Goal: Transaction & Acquisition: Book appointment/travel/reservation

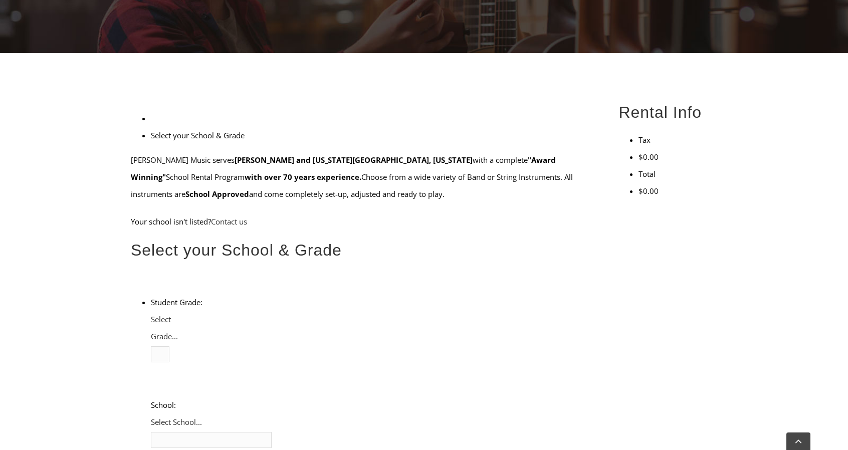
scroll to position [217, 0]
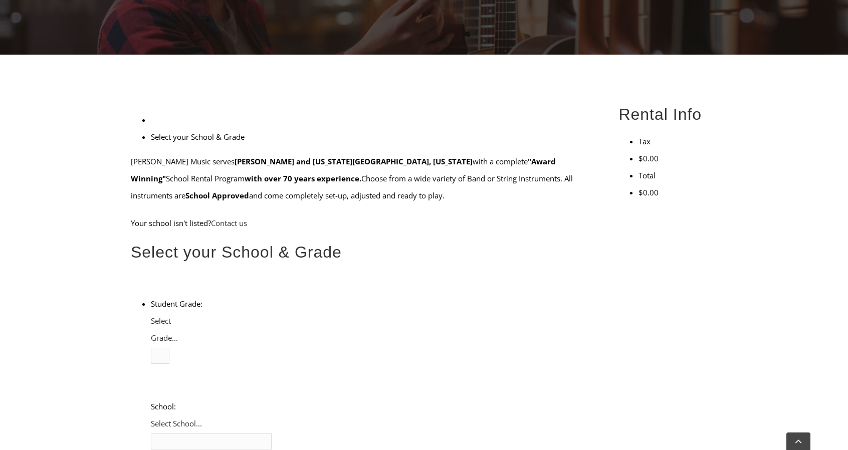
click at [303, 111] on ul "Select your School & Grade" at bounding box center [363, 128] width 465 height 34
click at [151, 346] on b at bounding box center [151, 346] width 0 height 0
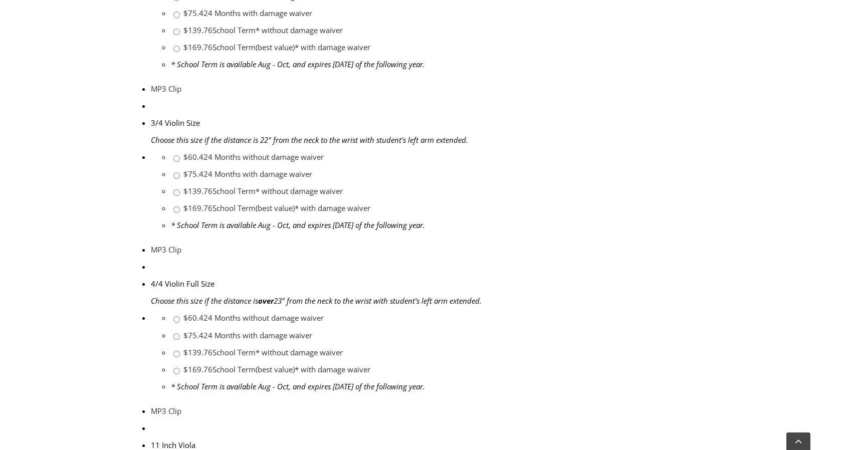
scroll to position [945, 0]
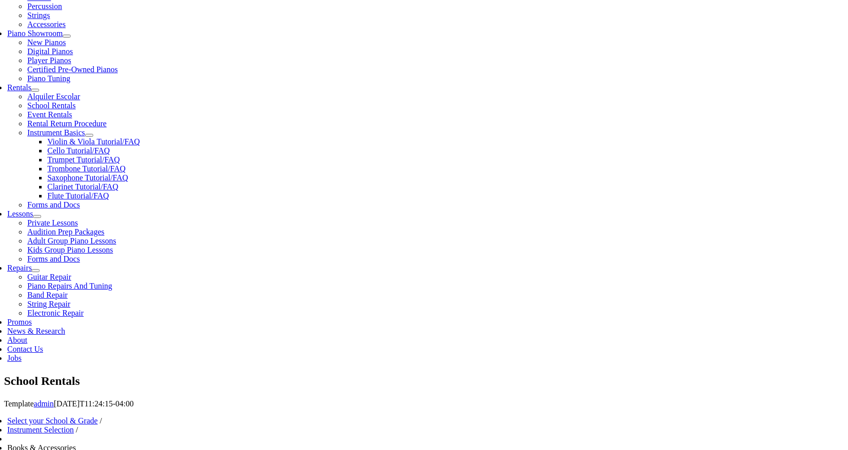
scroll to position [283, 0]
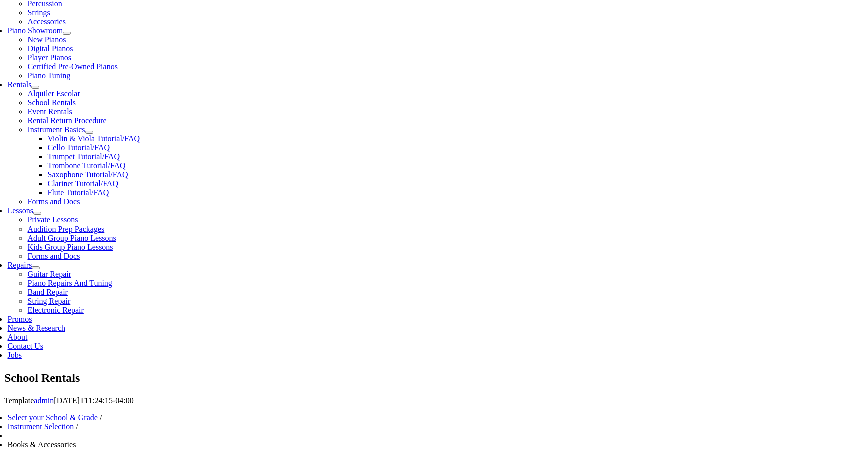
checkbox input"] "true"
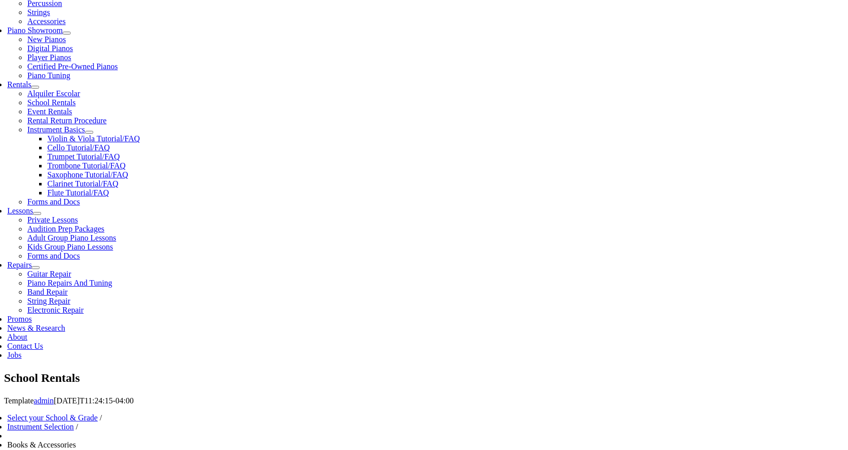
checkbox input"] "true"
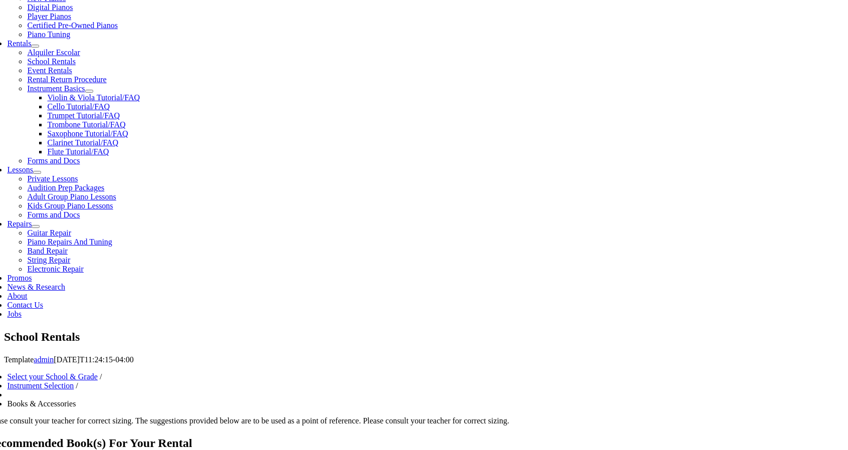
scroll to position [324, 0]
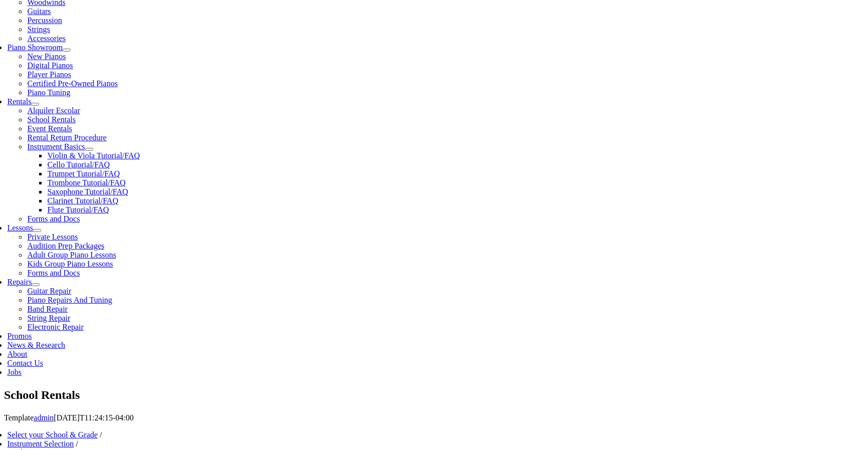
scroll to position [266, 0]
type input "1"
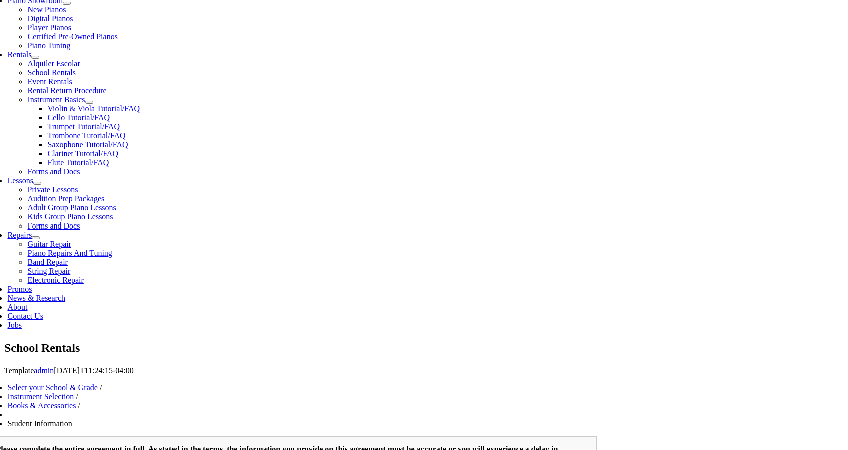
scroll to position [311, 0]
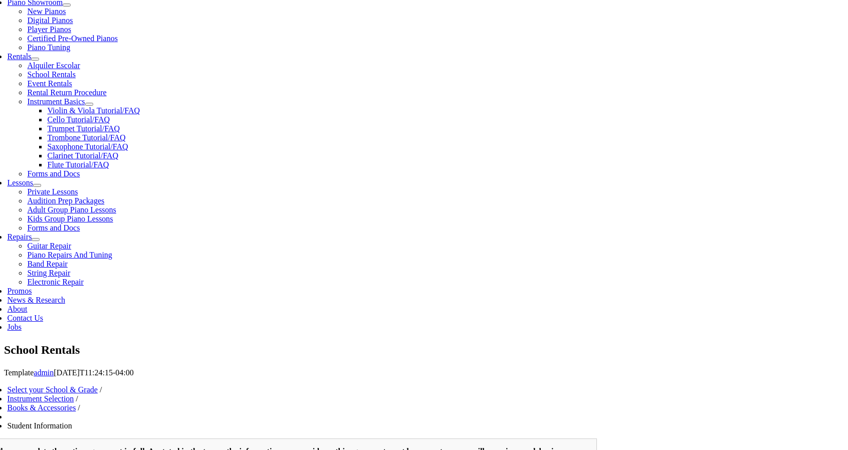
type input "Kathryn"
type input "Havice"
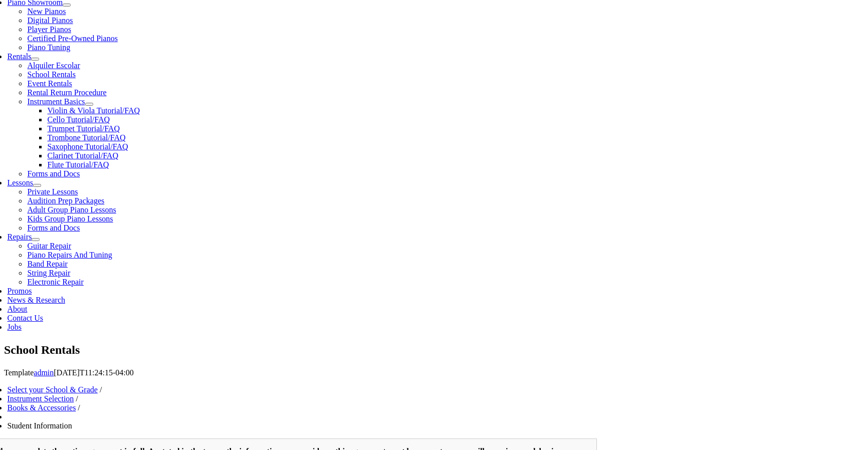
type input "3609085909"
type input "1"
type input "PA17082970"
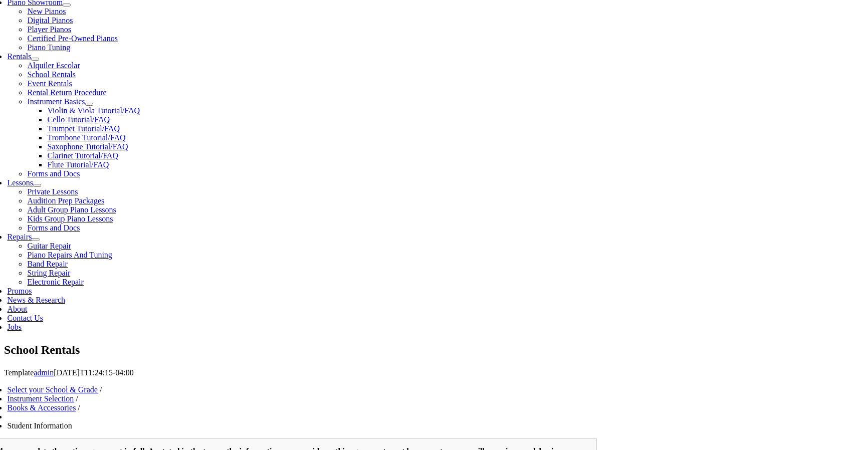
type input "10/12/1956"
type input "Ronald"
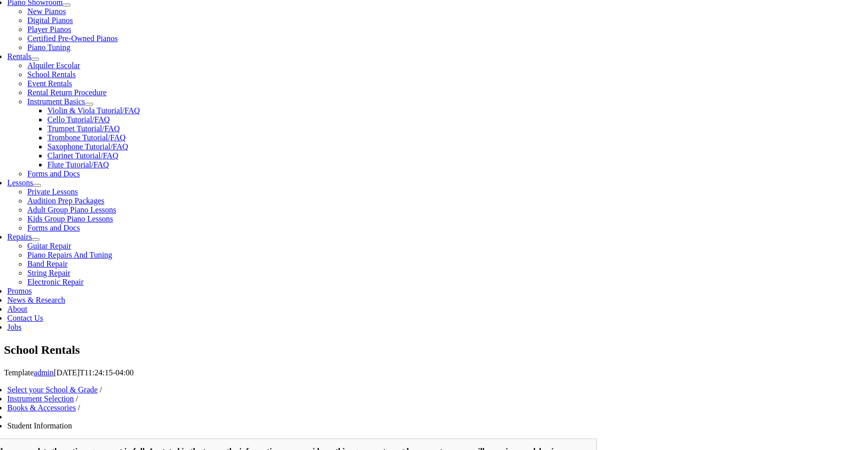
type input "Retired"
type input "2"
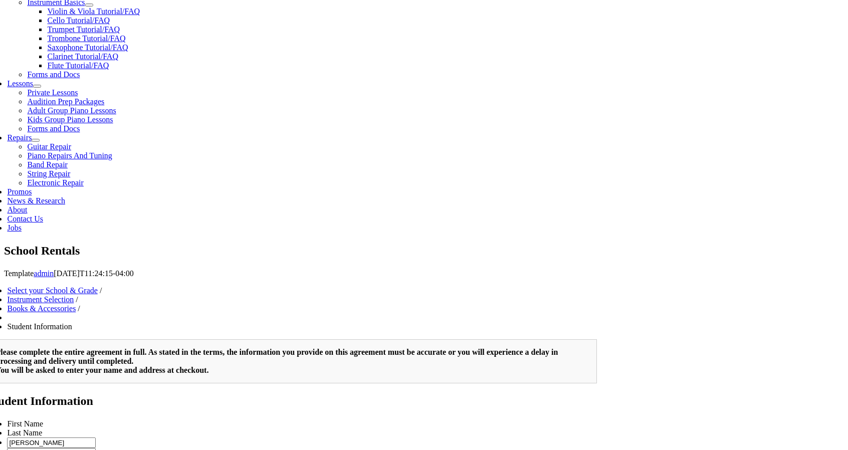
scroll to position [410, 0]
type input "2153133027"
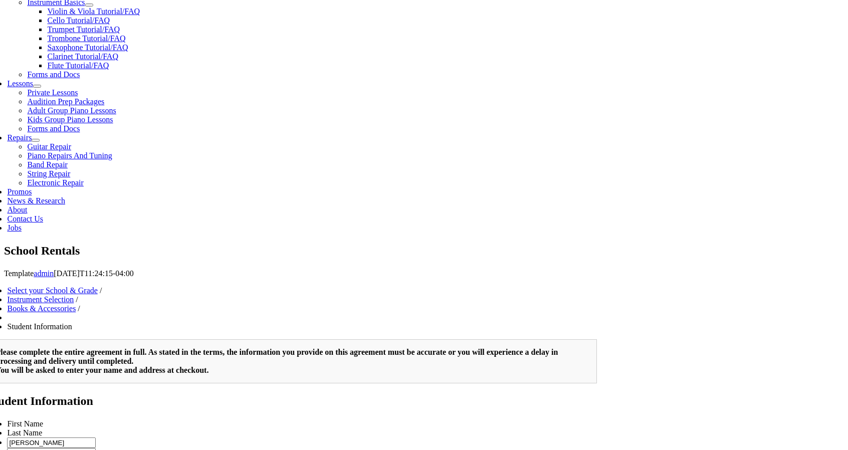
scroll to position [0, 0]
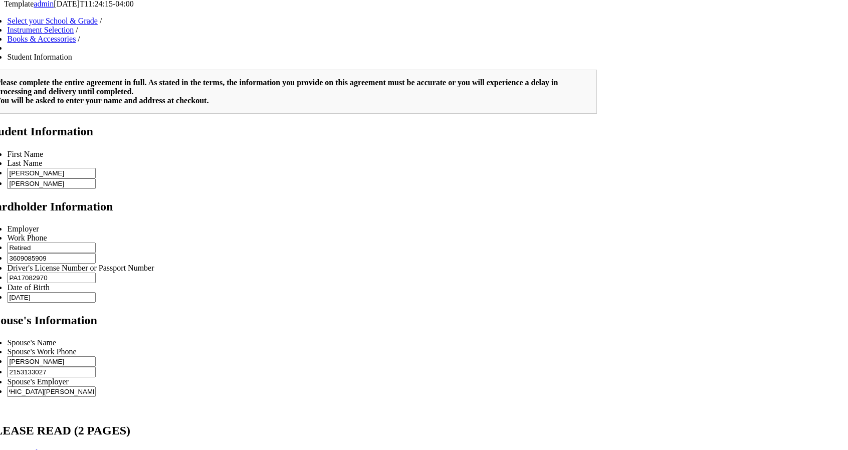
scroll to position [190, 0]
type input "Hospital University of Penn Pearlman Center"
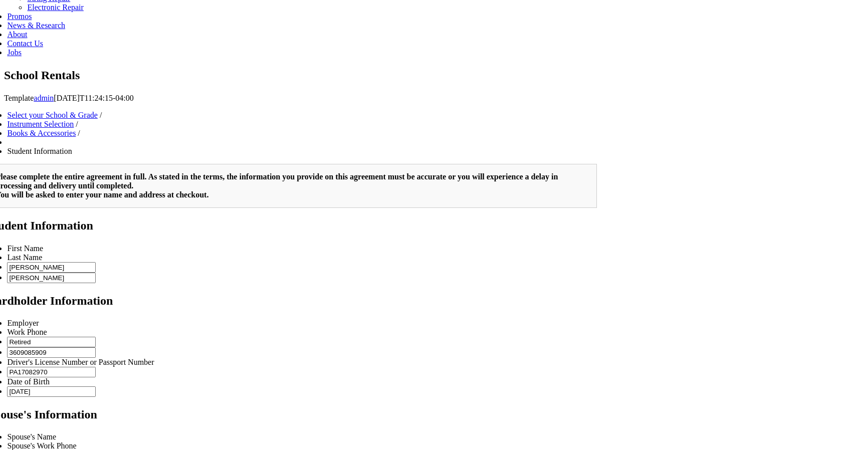
scroll to position [233, 0]
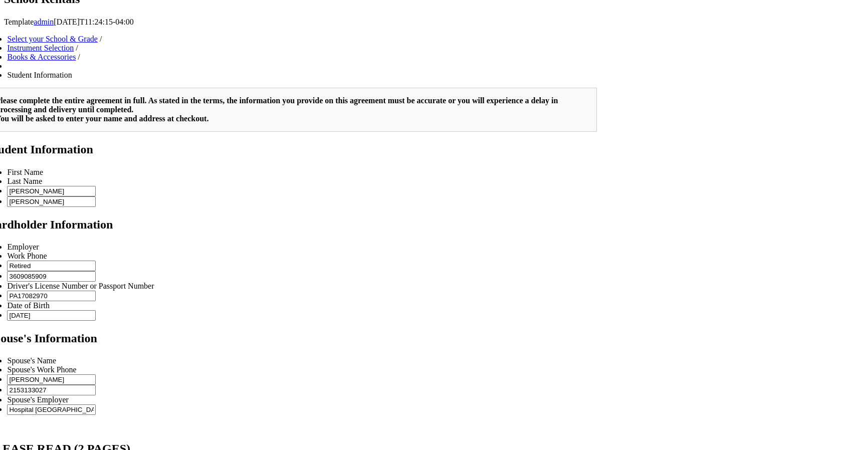
scroll to position [663, 0]
type input "1"
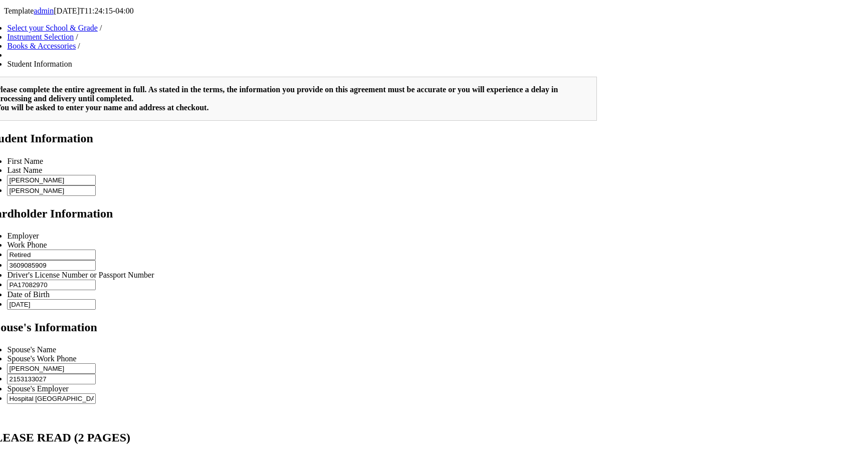
scroll to position [669, 0]
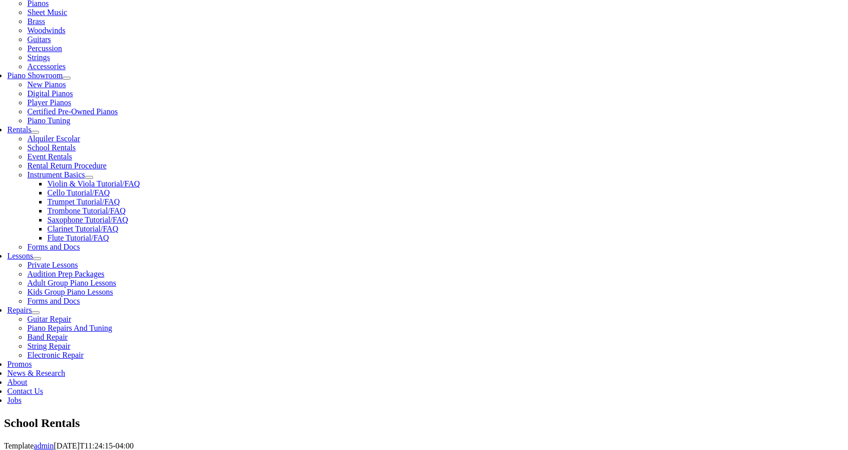
scroll to position [239, 0]
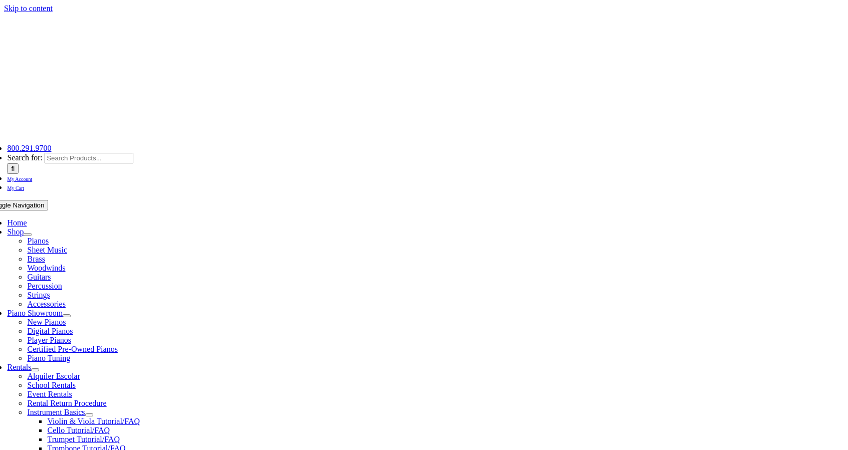
click at [32, 176] on span "My Account" at bounding box center [19, 179] width 25 height 6
